Goal: Complete application form

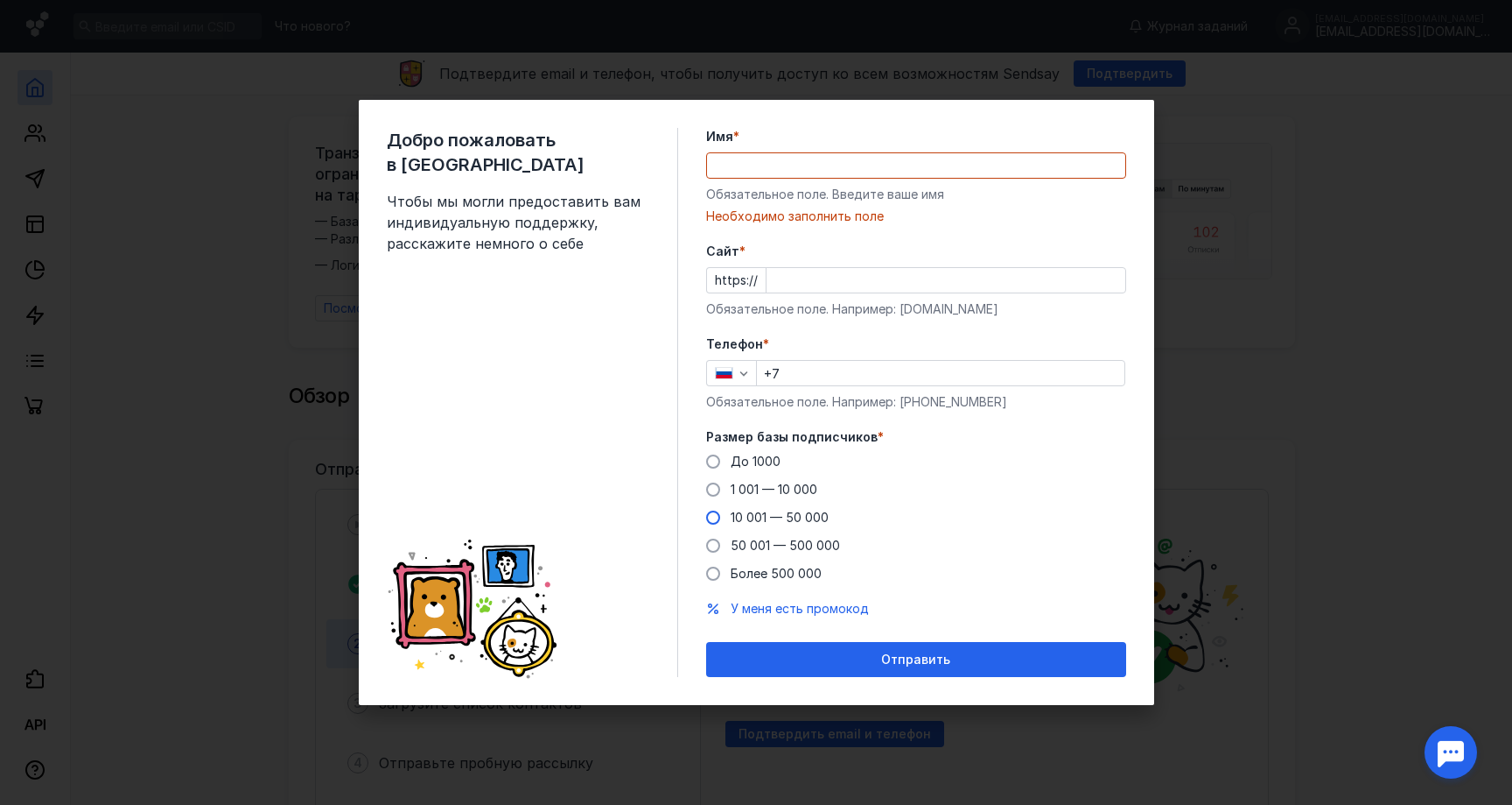
click at [719, 506] on div "До [DATE] 1 001 — 10 000 10 001 — 50 000 50 001 — 500 000 Более 500 000" at bounding box center [916, 517] width 420 height 129
click at [735, 164] on input "Имя *" at bounding box center [916, 165] width 419 height 24
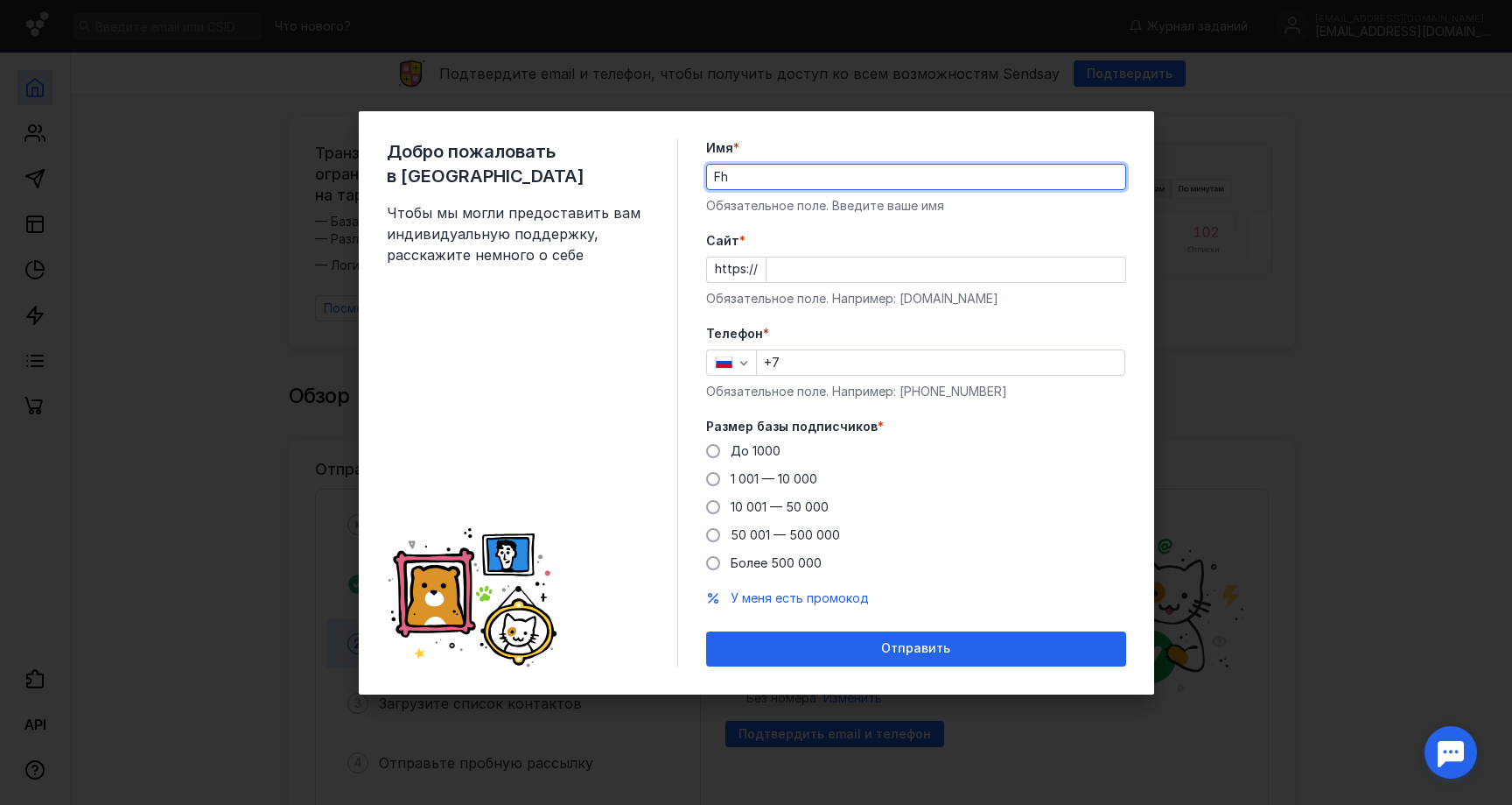
type input "F"
type input "Артём"
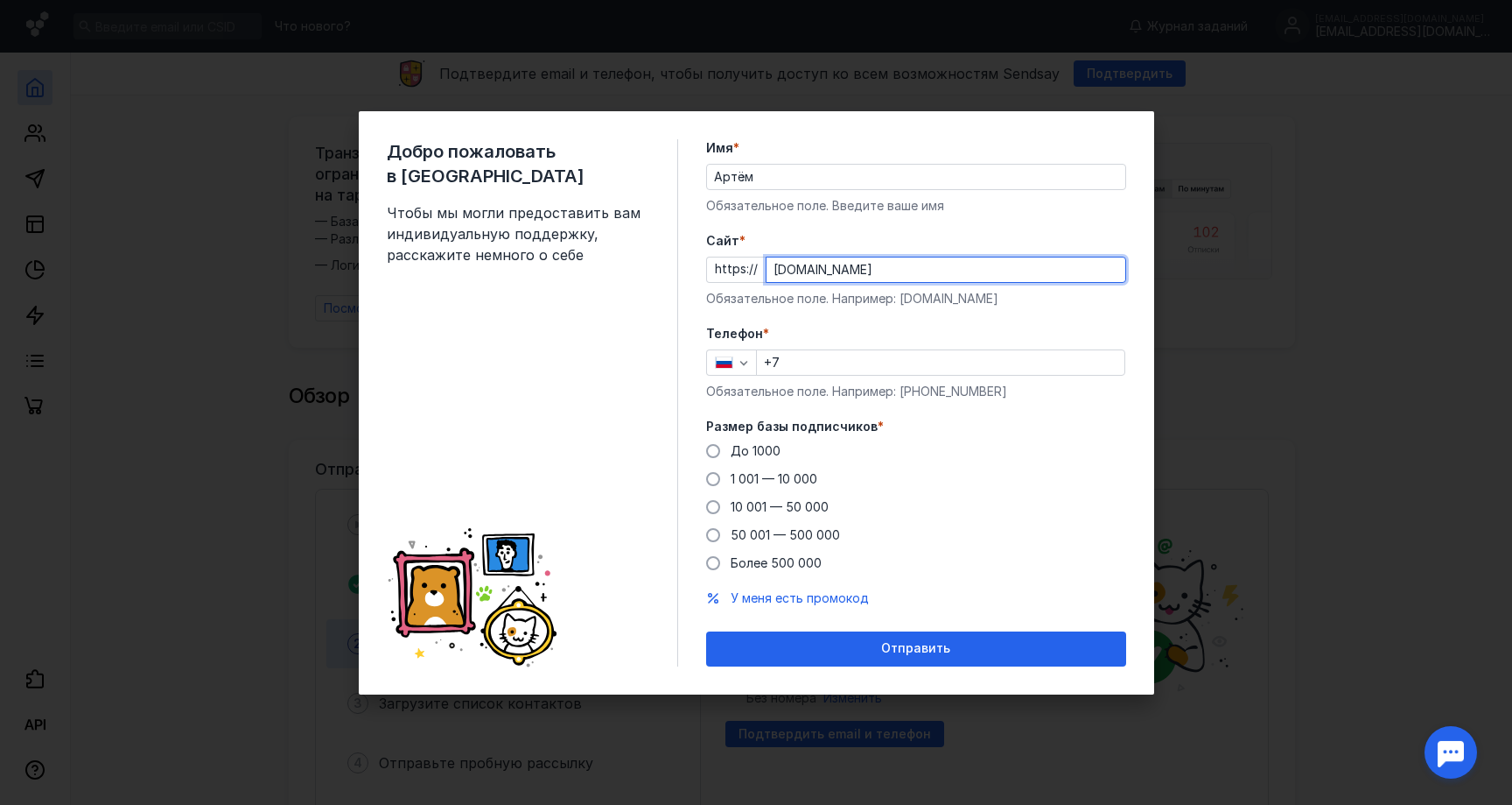
type input "[DOMAIN_NAME]"
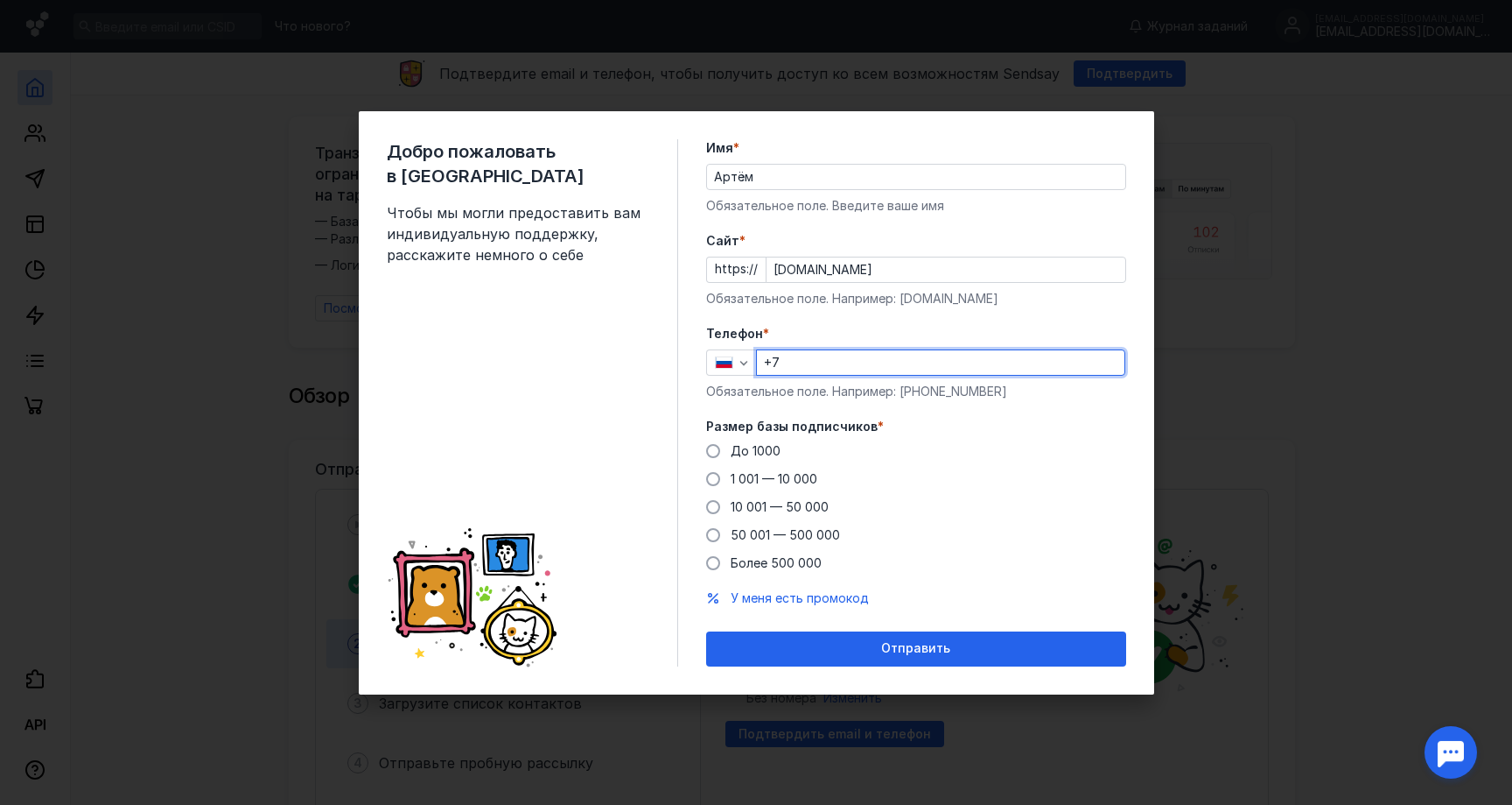
click at [1019, 366] on input "+7" at bounding box center [941, 363] width 367 height 24
type input "[PHONE_NUMBER]"
click at [716, 512] on span at bounding box center [713, 506] width 14 height 14
click at [0, 0] on input "10 001 — 50 000" at bounding box center [0, 0] width 0 height 0
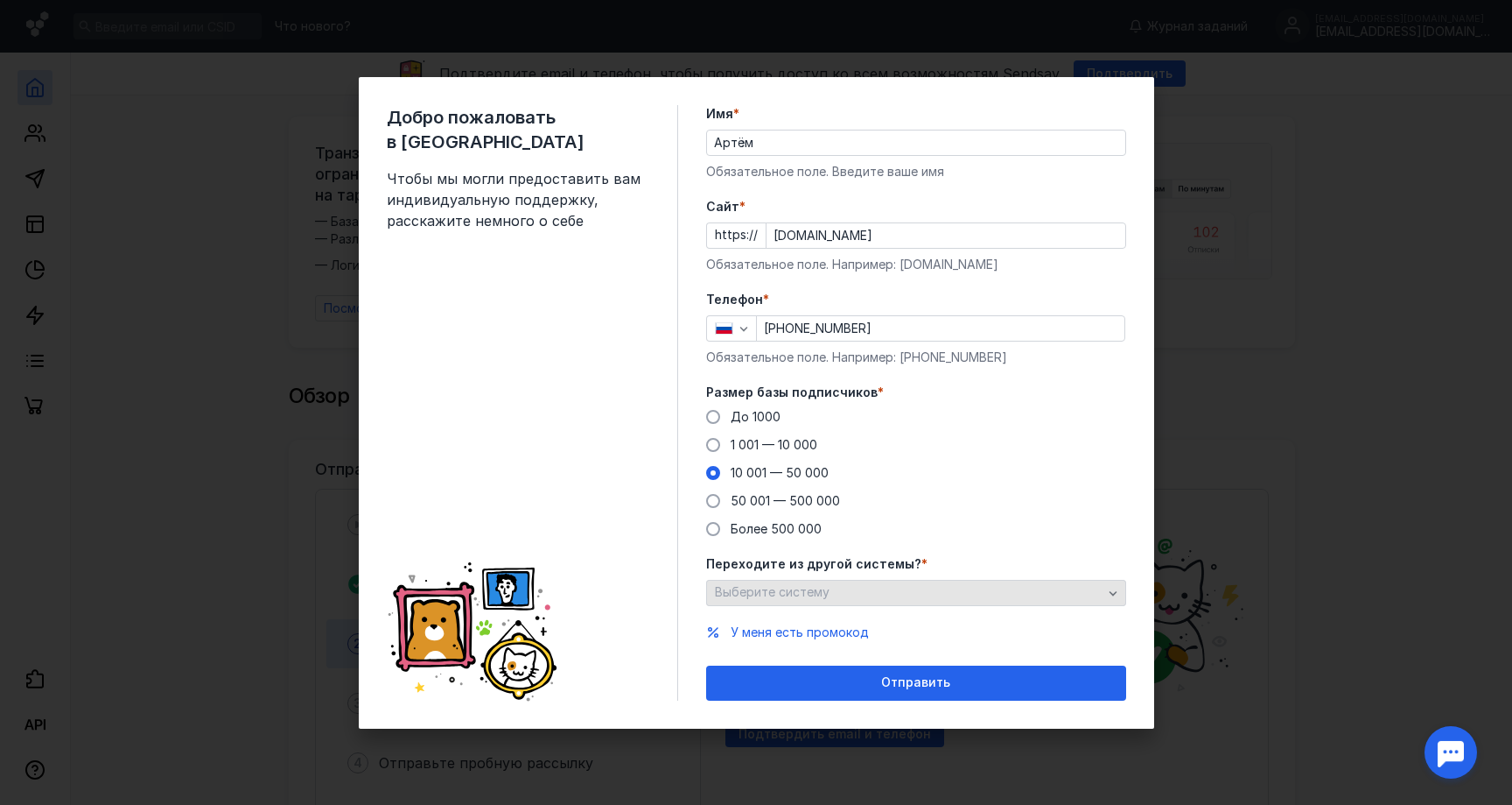
click at [793, 600] on div "Выберите систему" at bounding box center [916, 592] width 420 height 26
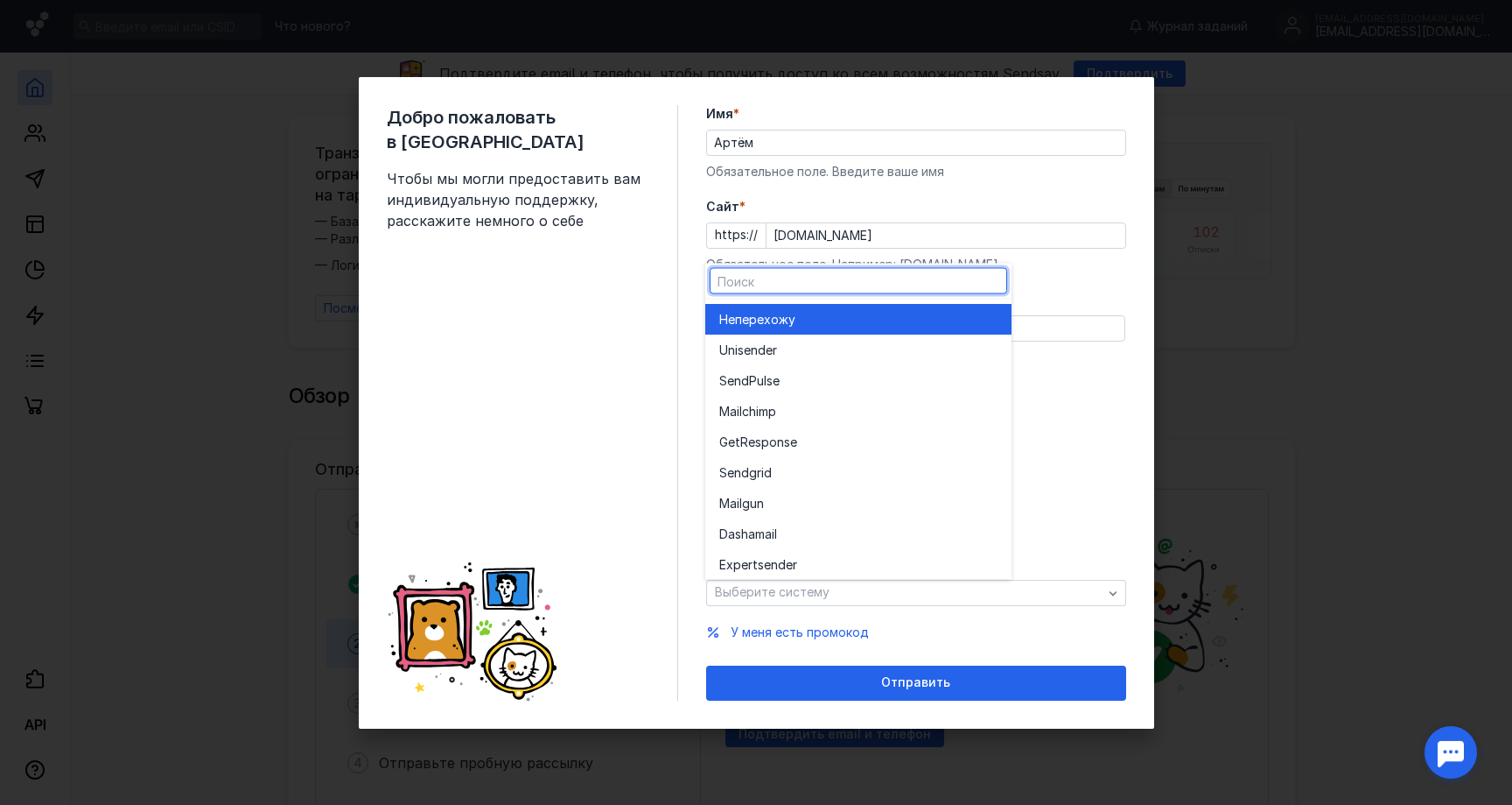
click at [747, 313] on span "перехожу" at bounding box center [765, 319] width 60 height 18
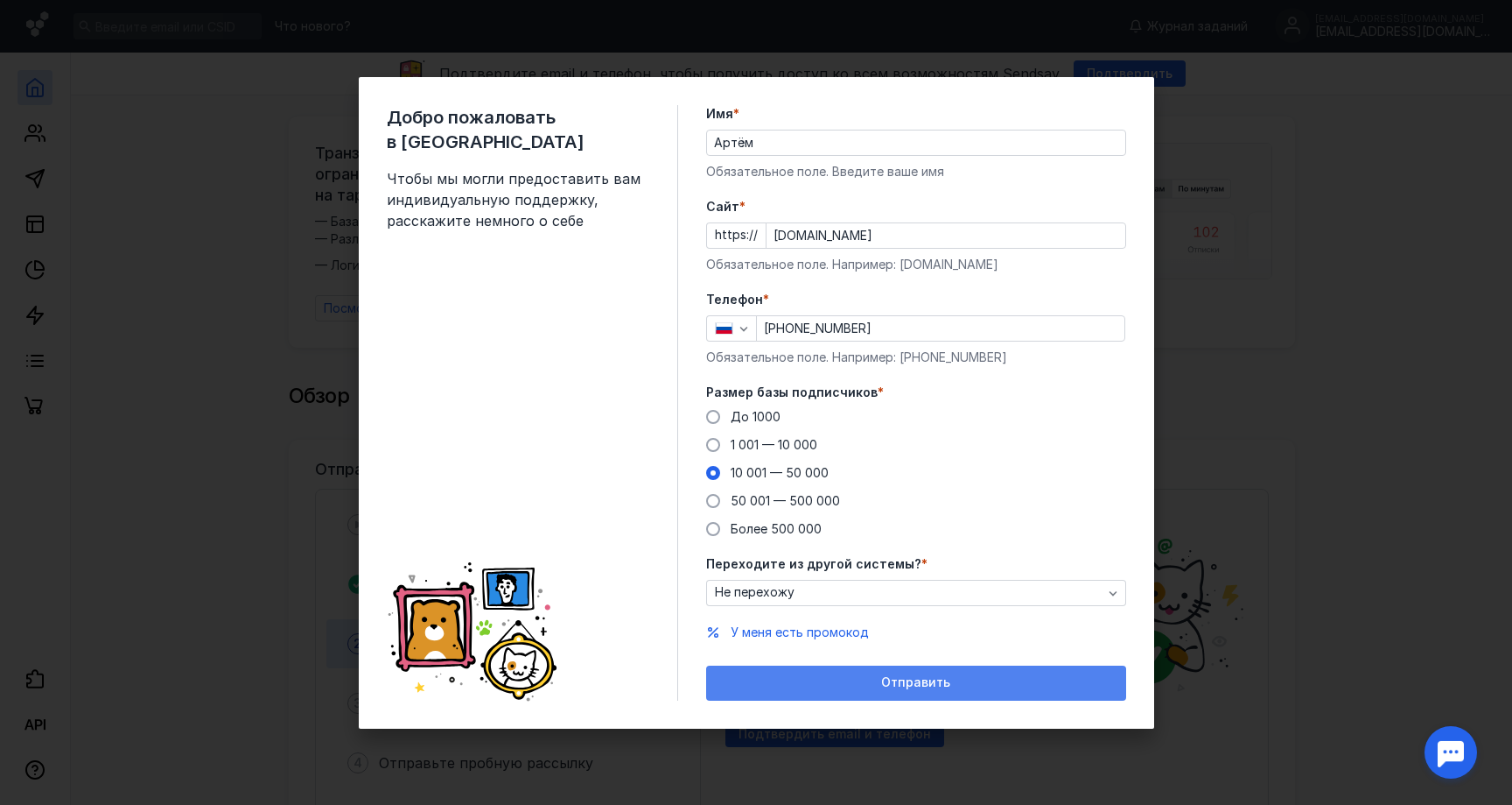
click at [746, 672] on div "Отправить" at bounding box center [916, 682] width 420 height 35
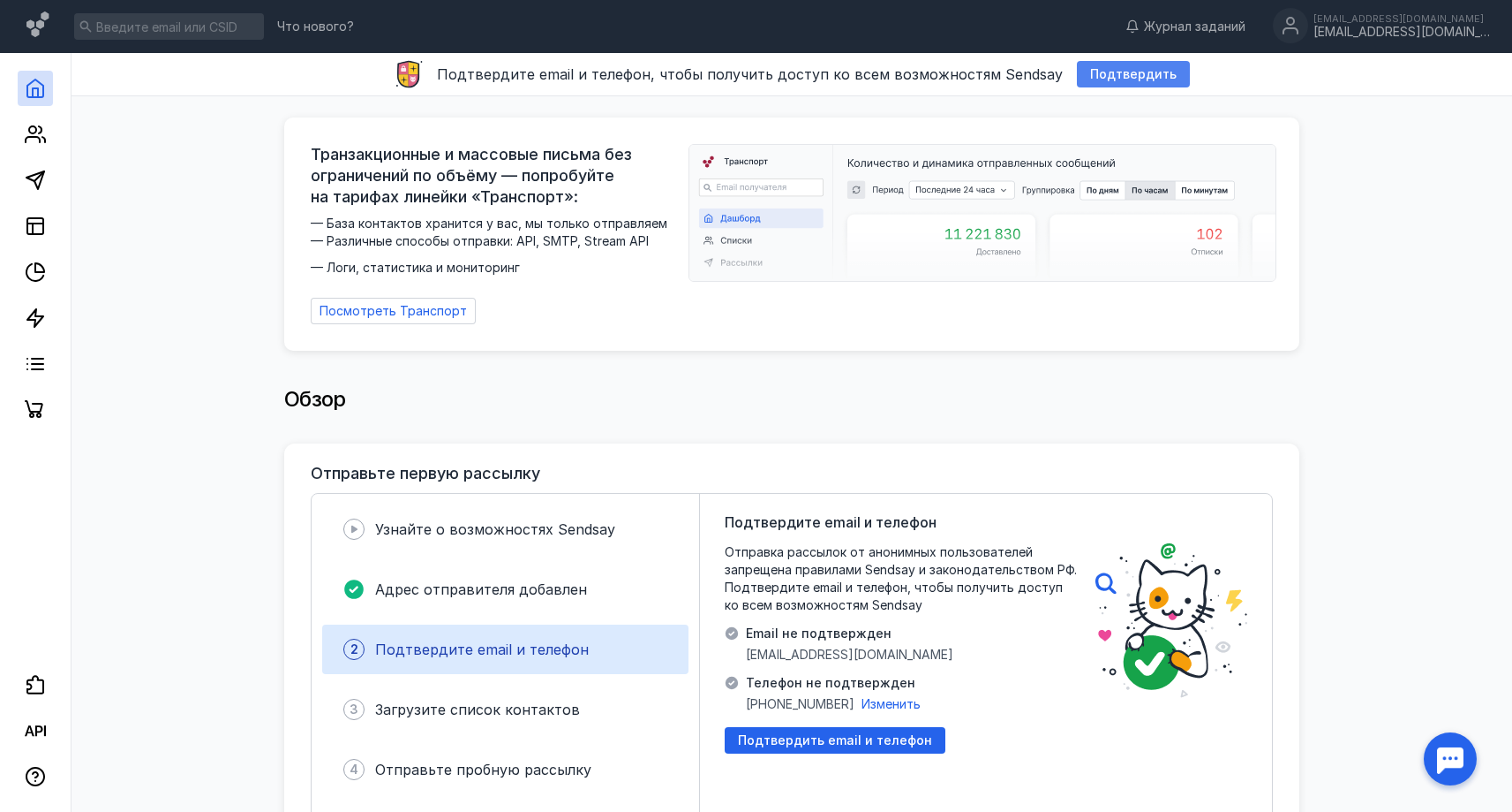
click at [1105, 74] on span "Подтвердить" at bounding box center [1134, 75] width 87 height 15
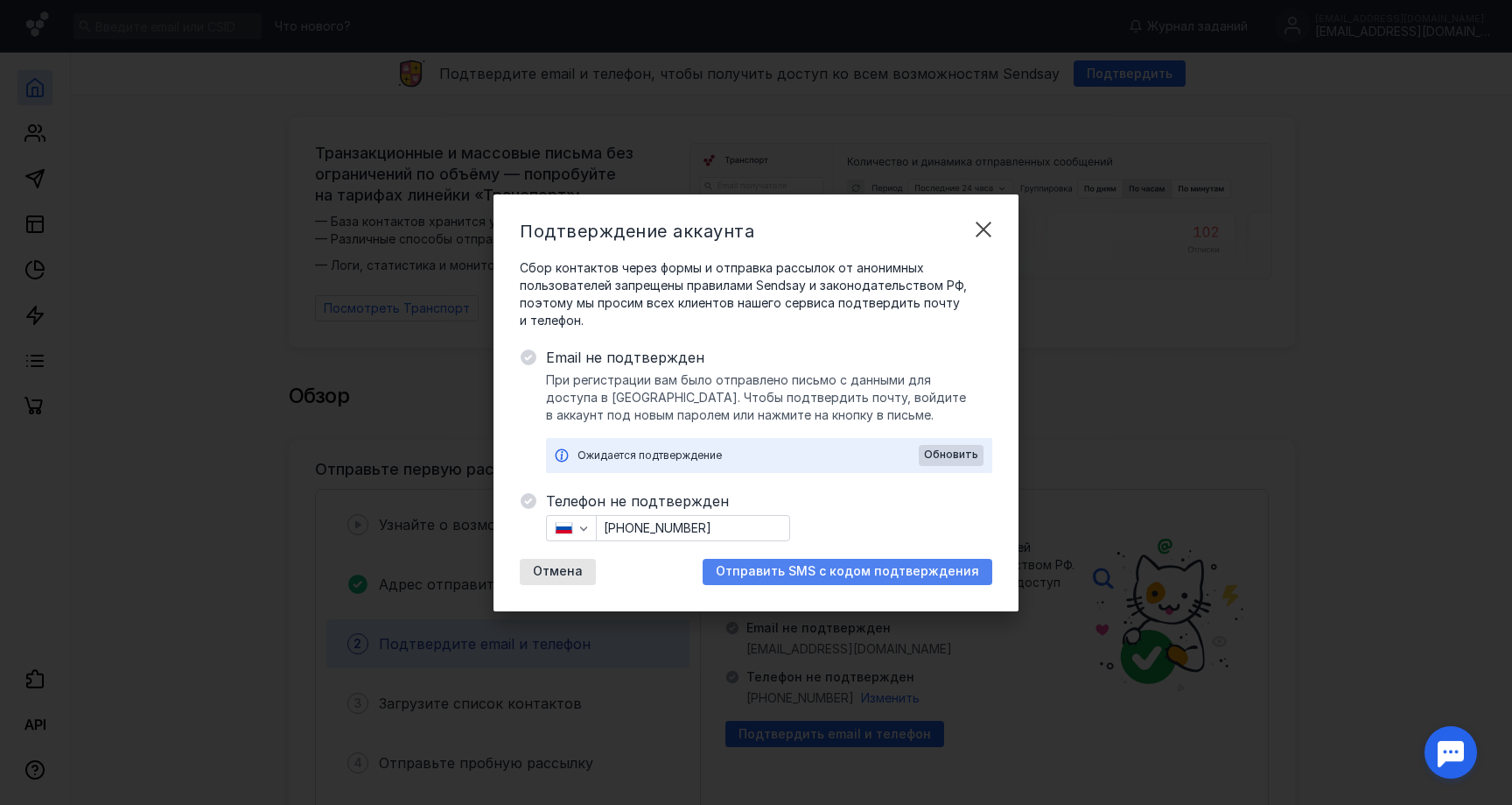
click at [765, 567] on span "Отправить SMS с кодом подтверждения" at bounding box center [847, 572] width 263 height 15
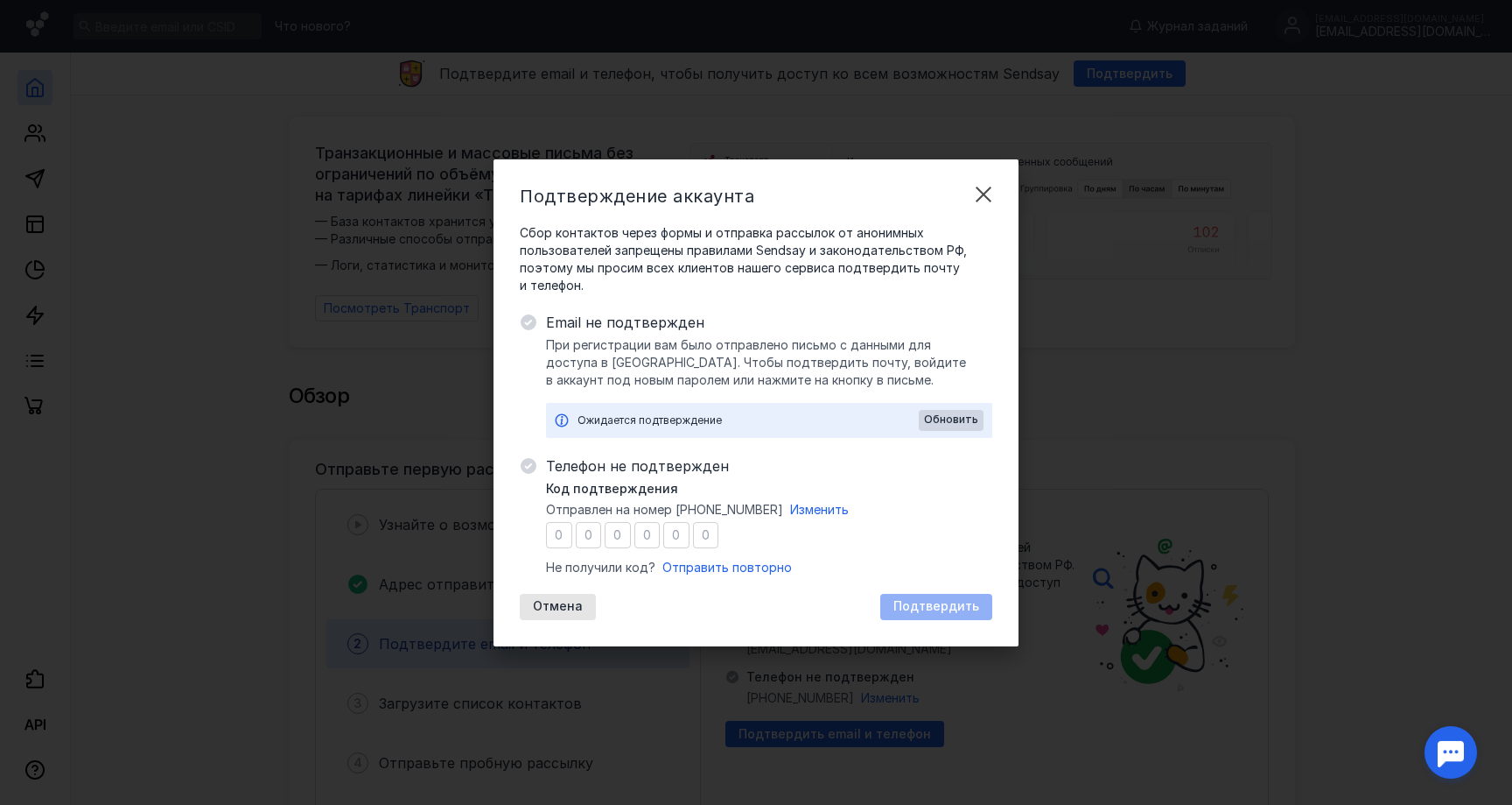
type input "0"
type input "6"
type input "1"
type input "2"
type input "6"
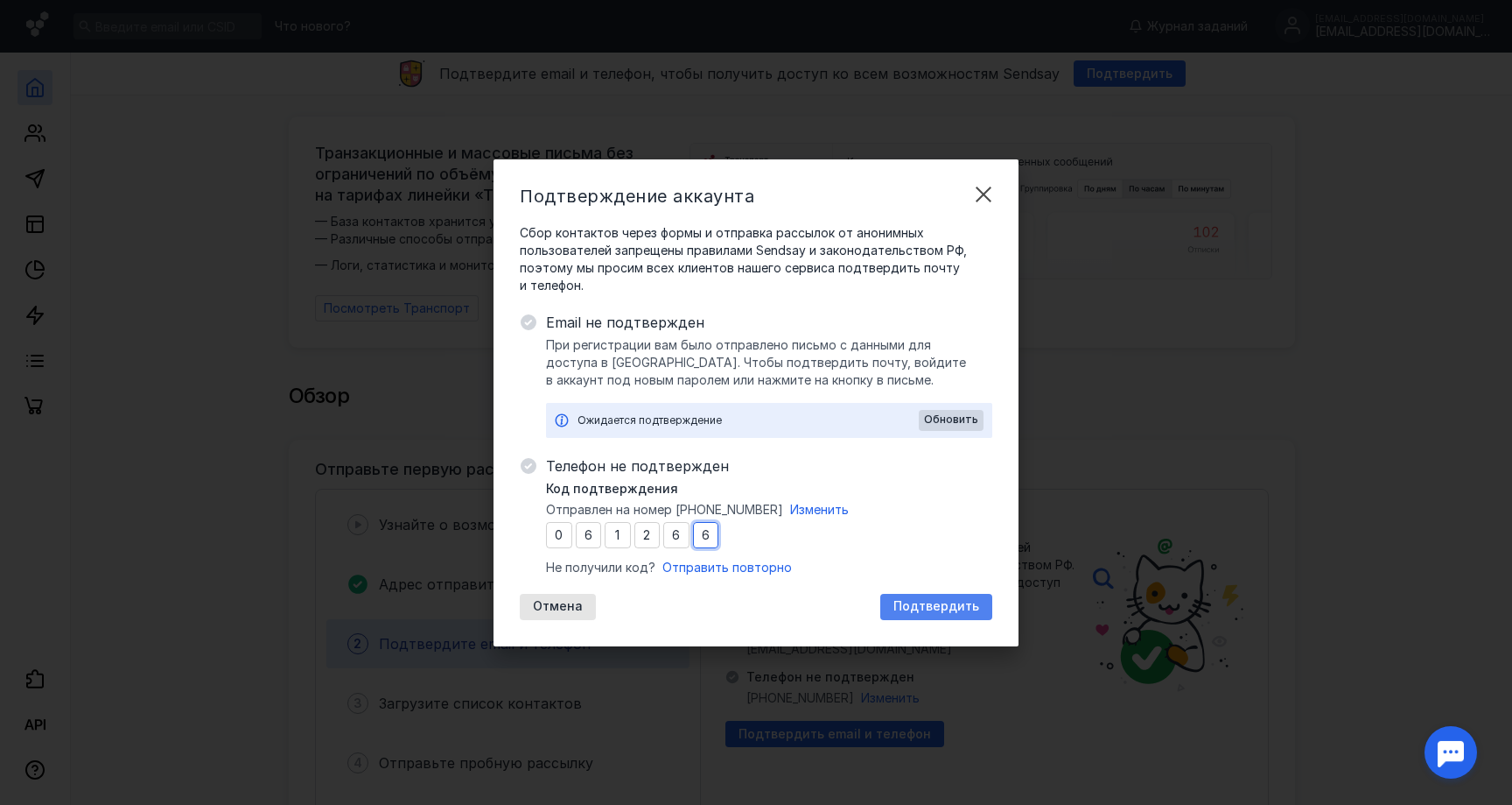
type input "6"
click at [933, 604] on span "Подтвердить" at bounding box center [937, 606] width 86 height 15
